Goal: Task Accomplishment & Management: Manage account settings

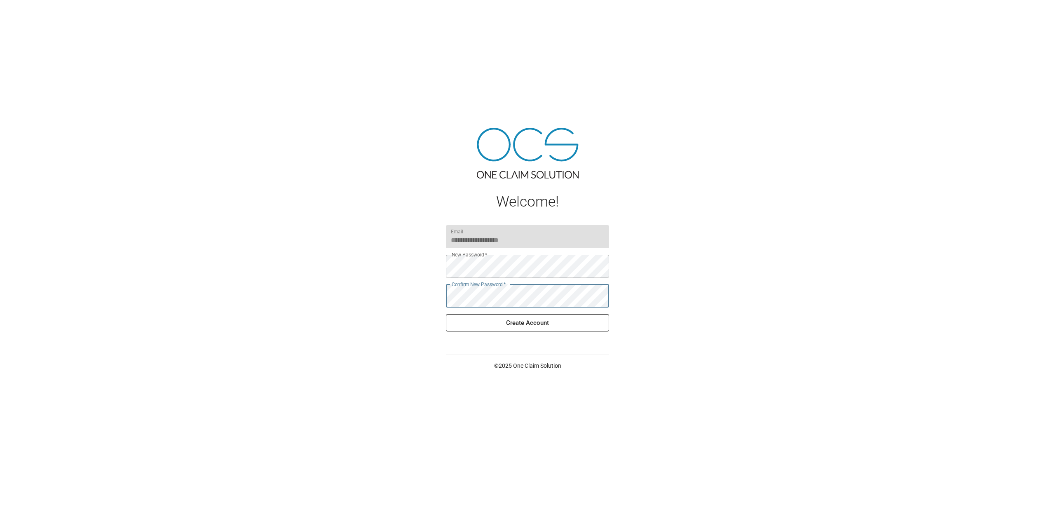
click at [522, 325] on button "Create Account" at bounding box center [527, 322] width 163 height 17
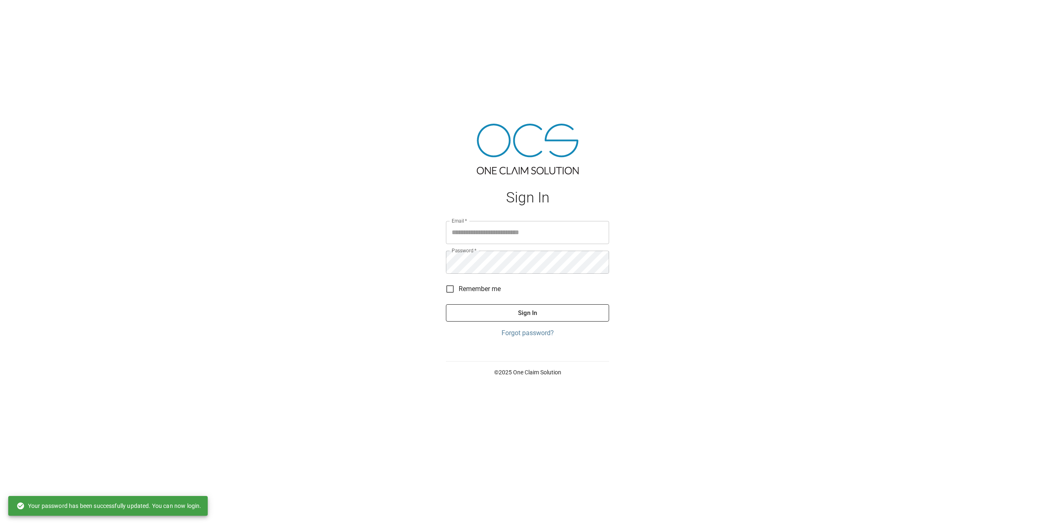
type input "**********"
click at [549, 319] on button "Sign In" at bounding box center [527, 312] width 163 height 17
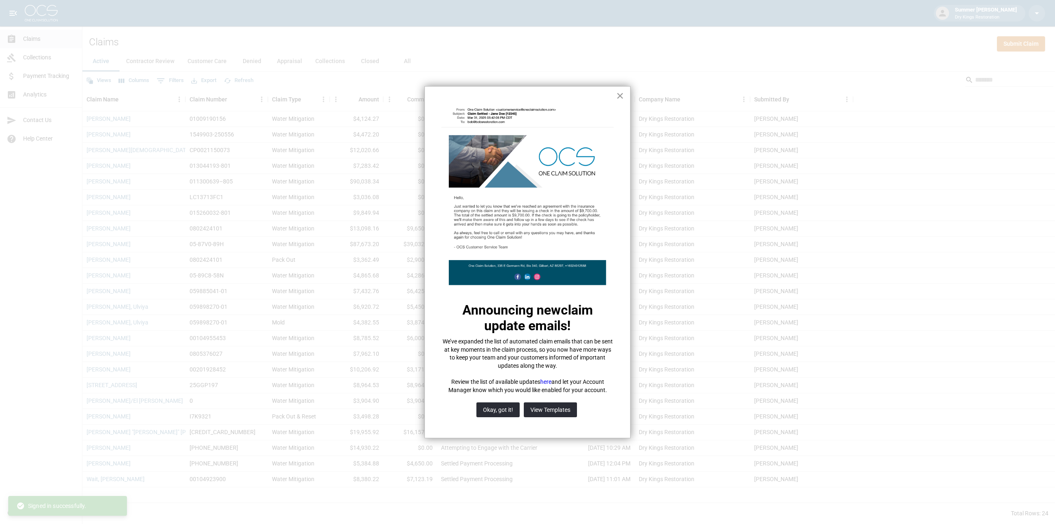
click at [621, 92] on button "×" at bounding box center [620, 95] width 8 height 13
